Goal: Find specific fact: Find specific page/section

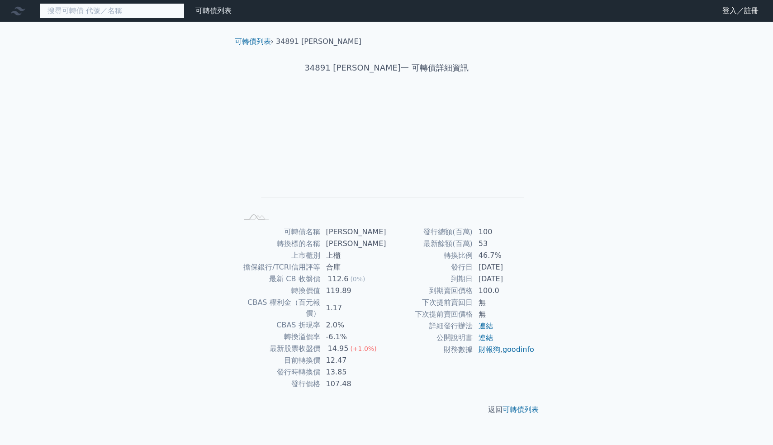
click at [132, 18] on input at bounding box center [112, 10] width 145 height 15
type input "ˇ"
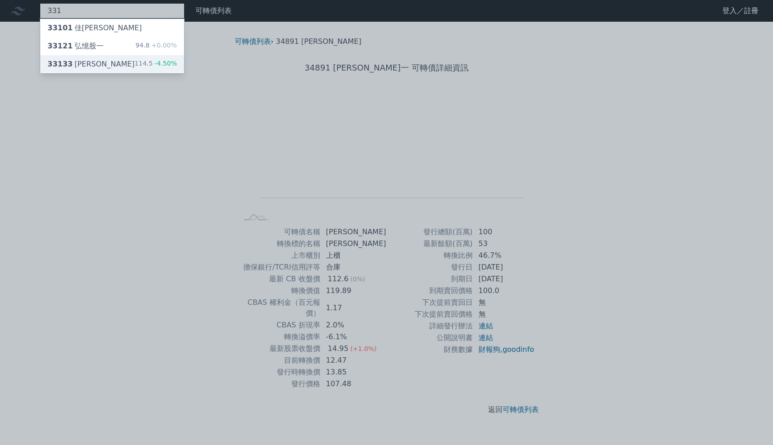
type input "331"
click at [91, 63] on div "33133 [PERSON_NAME]" at bounding box center [90, 64] width 87 height 11
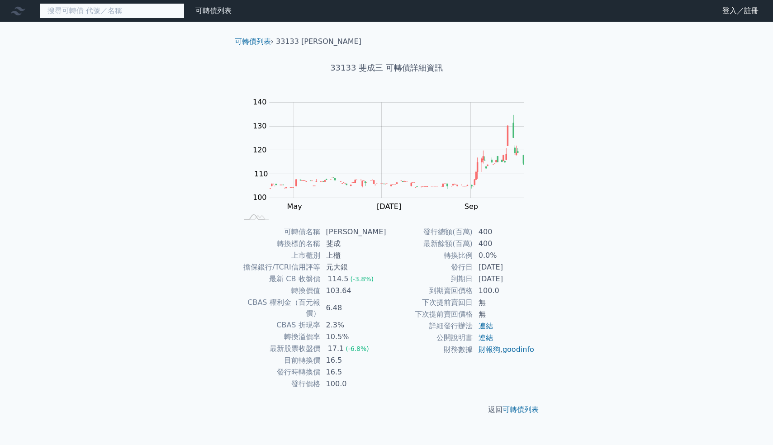
click at [153, 9] on input at bounding box center [112, 10] width 145 height 15
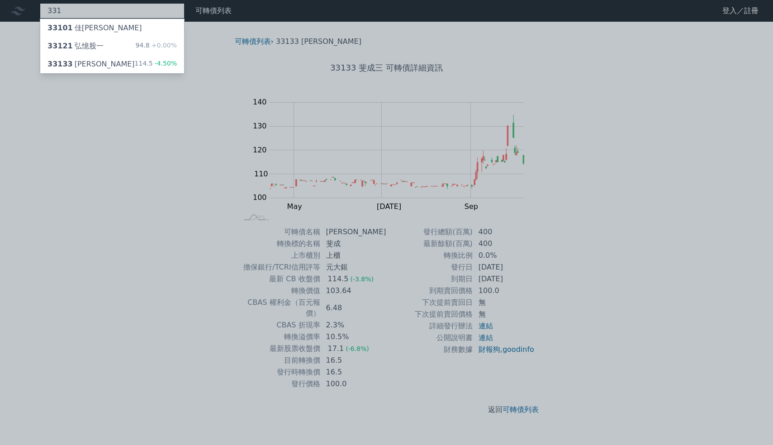
type input "331"
click at [115, 170] on div at bounding box center [386, 222] width 773 height 445
